Goal: Transaction & Acquisition: Purchase product/service

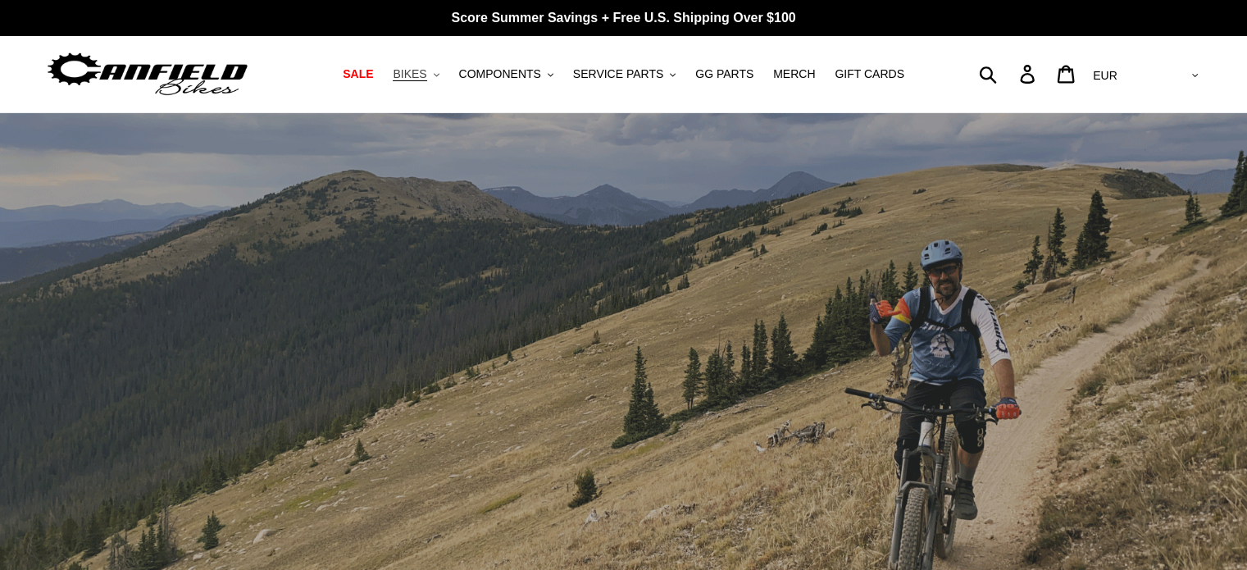
click at [426, 75] on span "BIKES" at bounding box center [410, 74] width 34 height 14
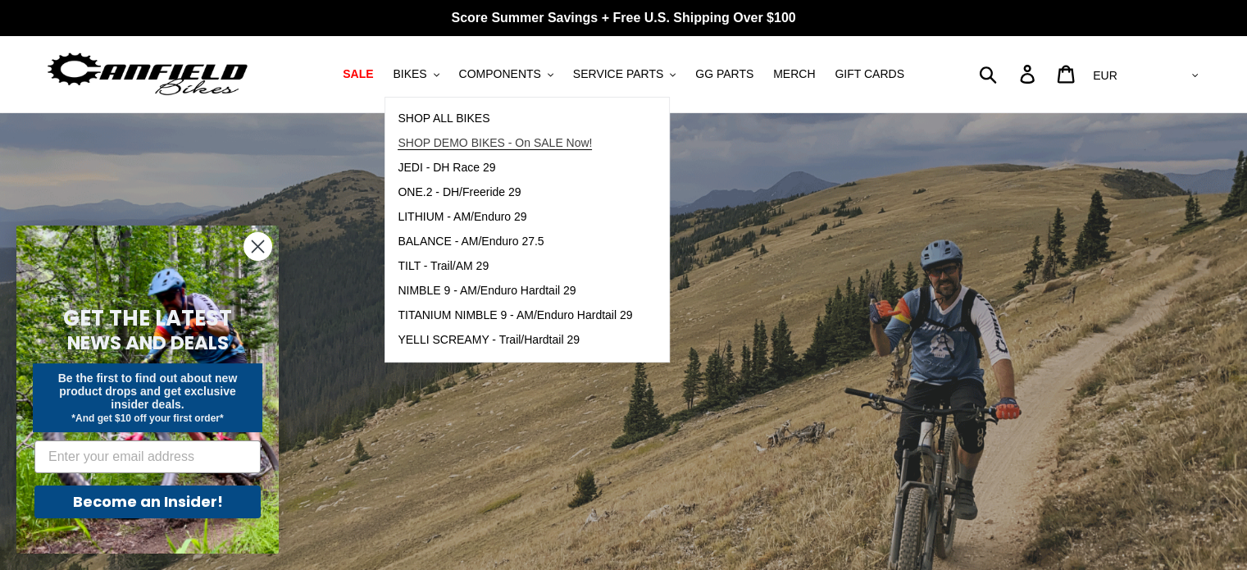
click at [500, 147] on span "SHOP DEMO BIKES - On SALE Now!" at bounding box center [495, 143] width 194 height 14
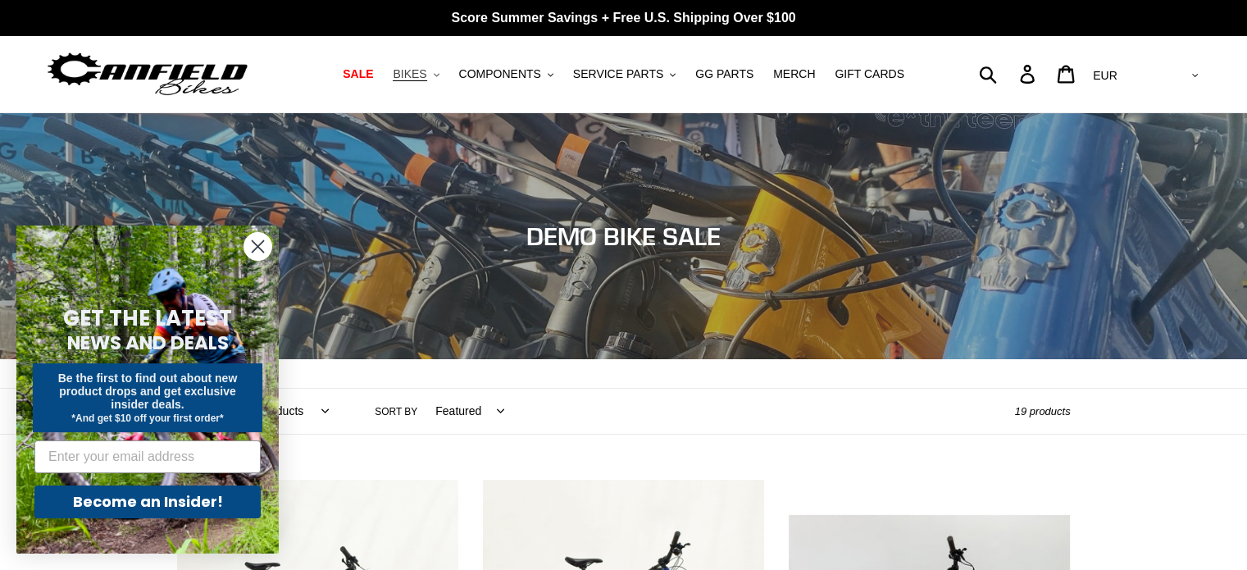
click at [447, 67] on button "BIKES .cls-1{fill:#231f20}" at bounding box center [416, 74] width 62 height 22
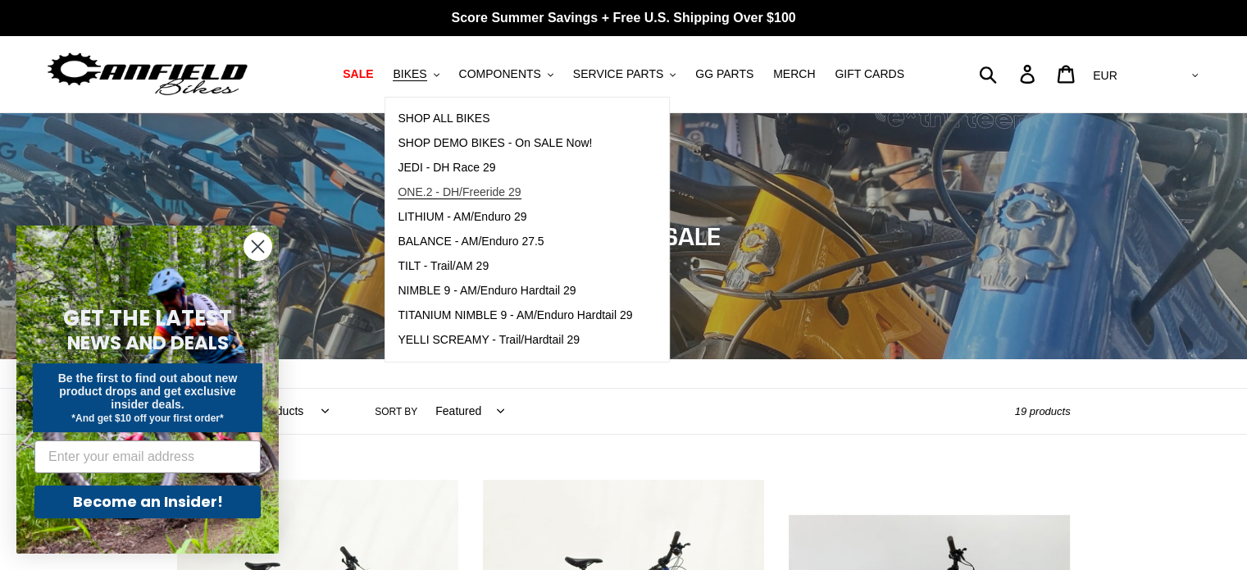
click at [466, 191] on span "ONE.2 - DH/Freeride 29" at bounding box center [459, 192] width 123 height 14
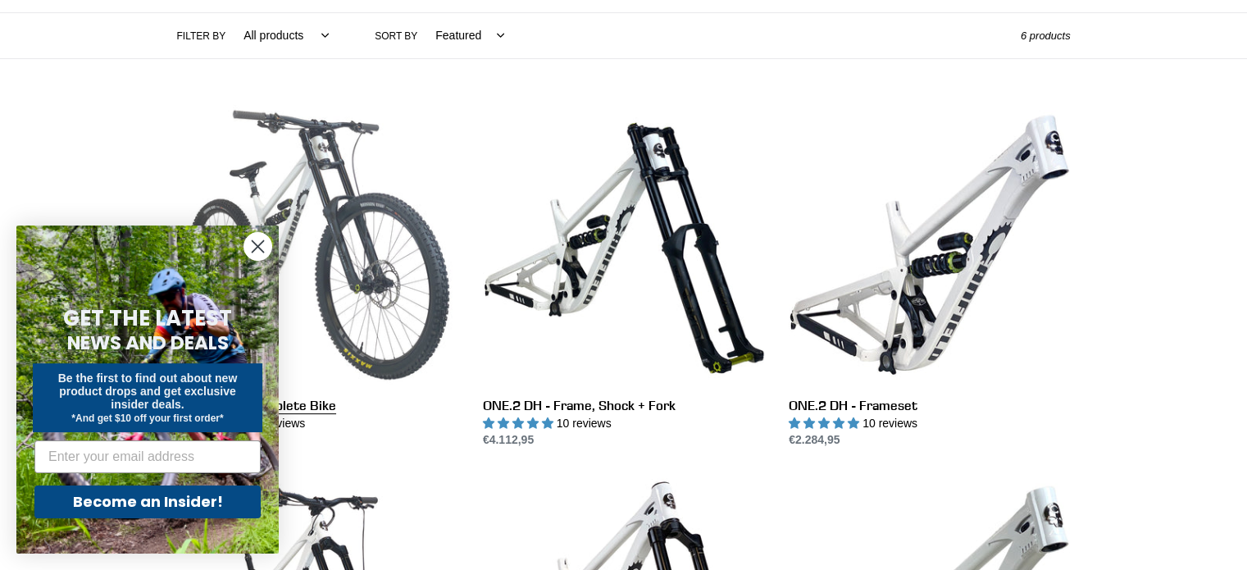
click at [348, 198] on link "ONE.2 DH - Complete Bike" at bounding box center [317, 276] width 281 height 345
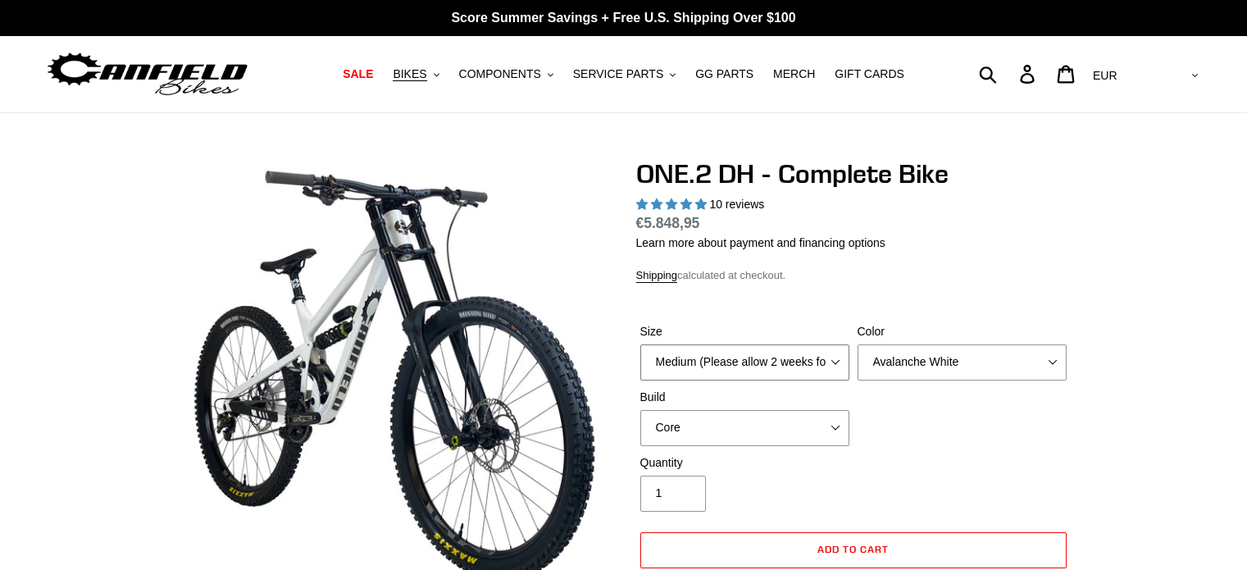
drag, startPoint x: 0, startPoint y: 0, endPoint x: 750, endPoint y: 146, distance: 764.3
click at [750, 344] on select "Medium (Please allow 2 weeks for delivery) Large (Sold Out)" at bounding box center [744, 362] width 209 height 36
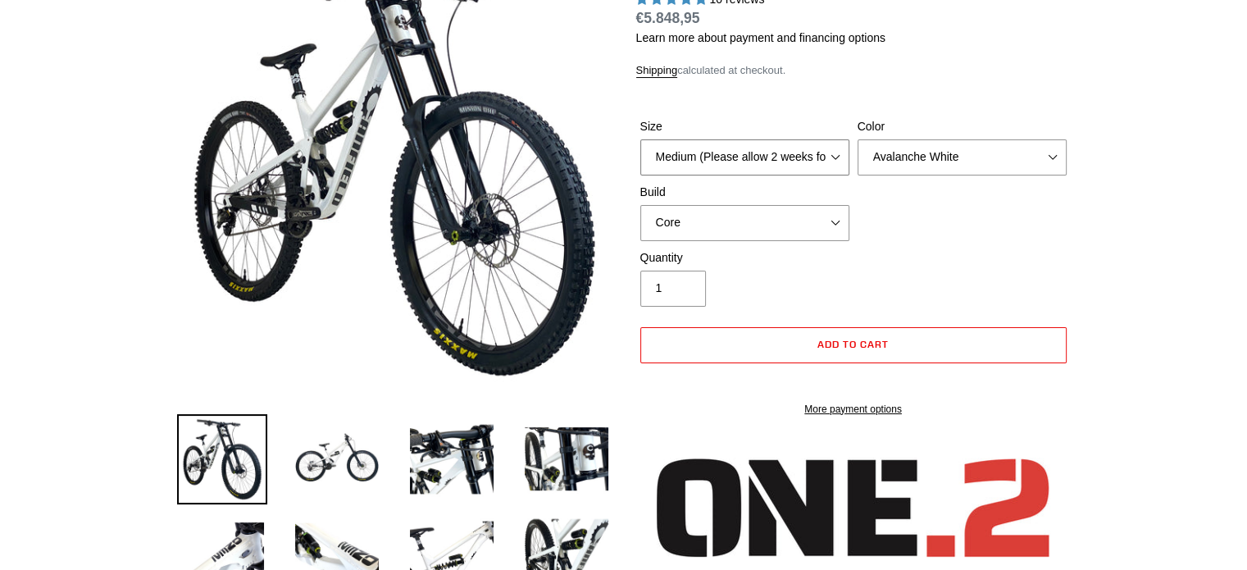
select select "highest-rating"
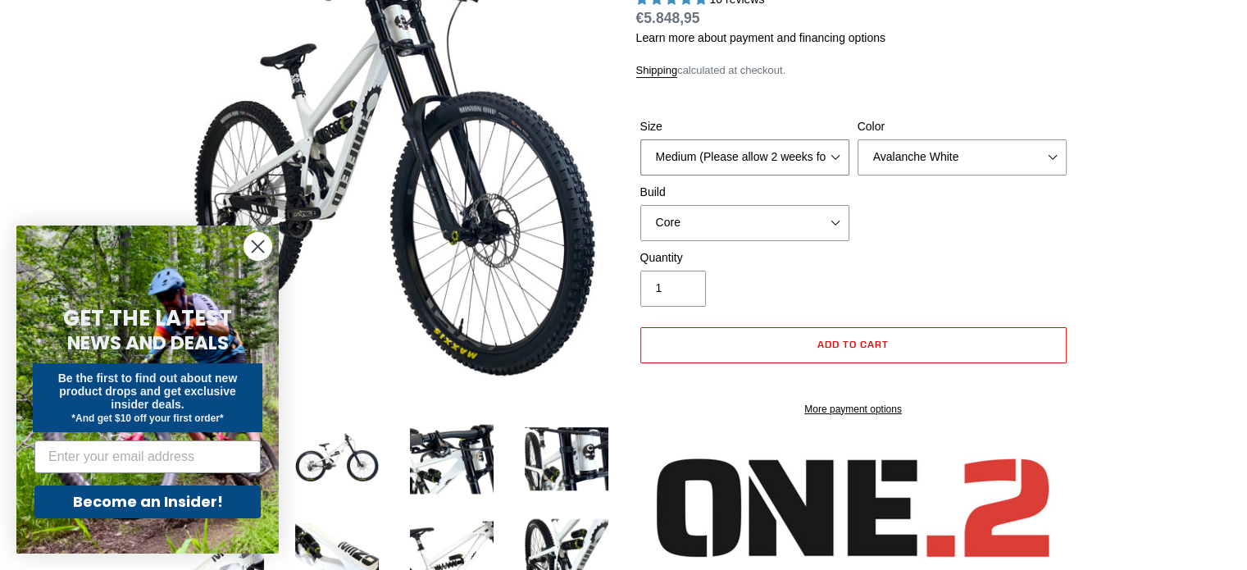
select select "Large (Sold Out)"
click at [640, 139] on select "Medium (Please allow 2 weeks for delivery) Large (Sold Out)" at bounding box center [744, 157] width 209 height 36
